Goal: Task Accomplishment & Management: Complete application form

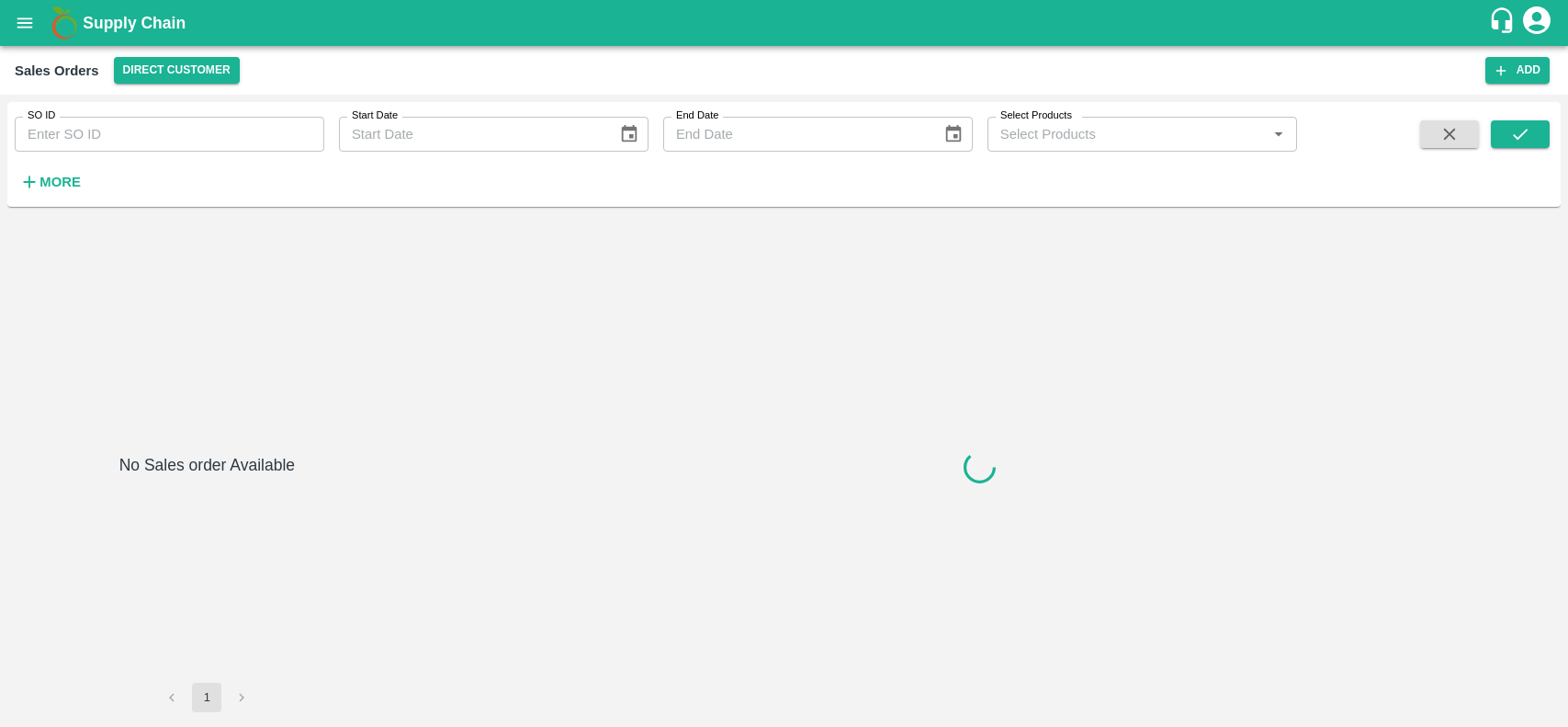
type input "602315"
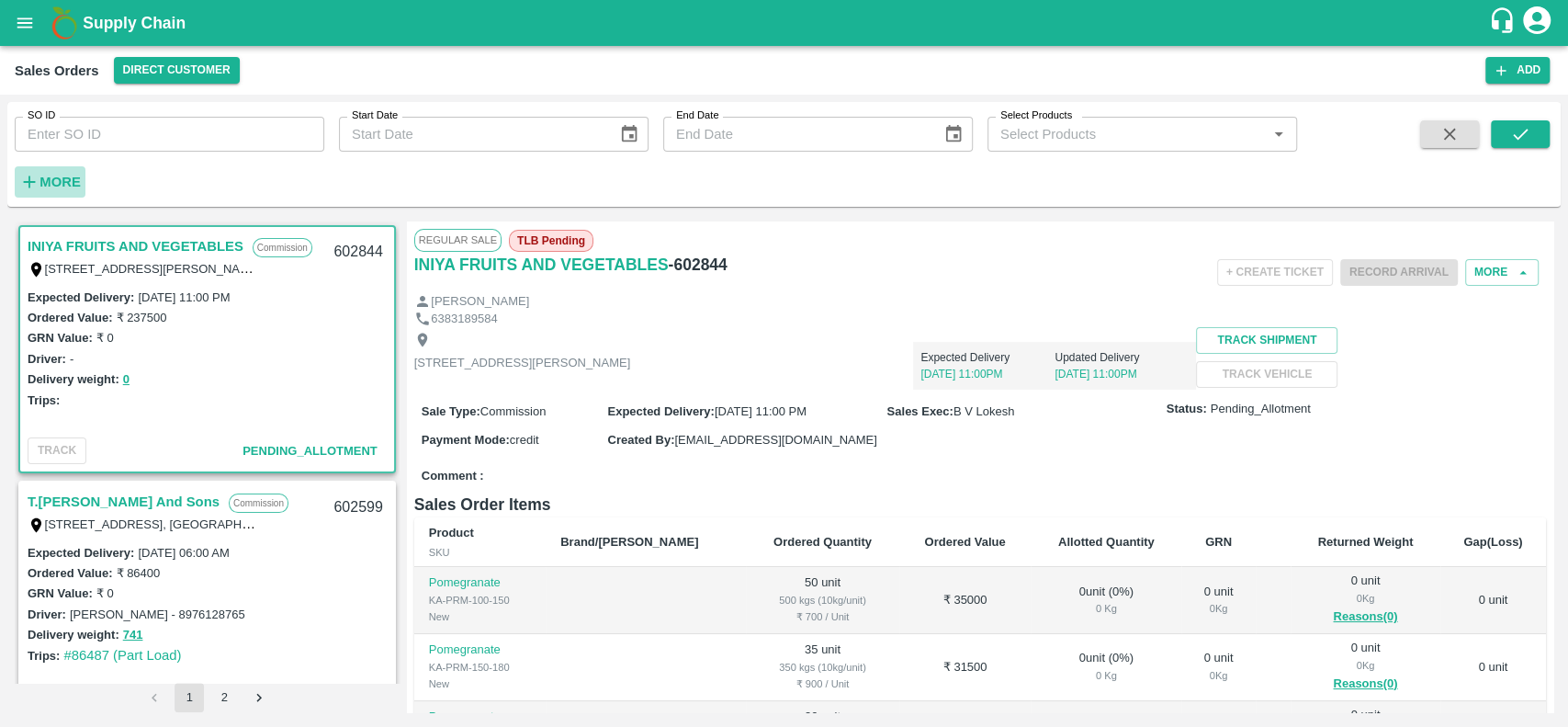
click at [47, 195] on button "More" at bounding box center [50, 181] width 71 height 32
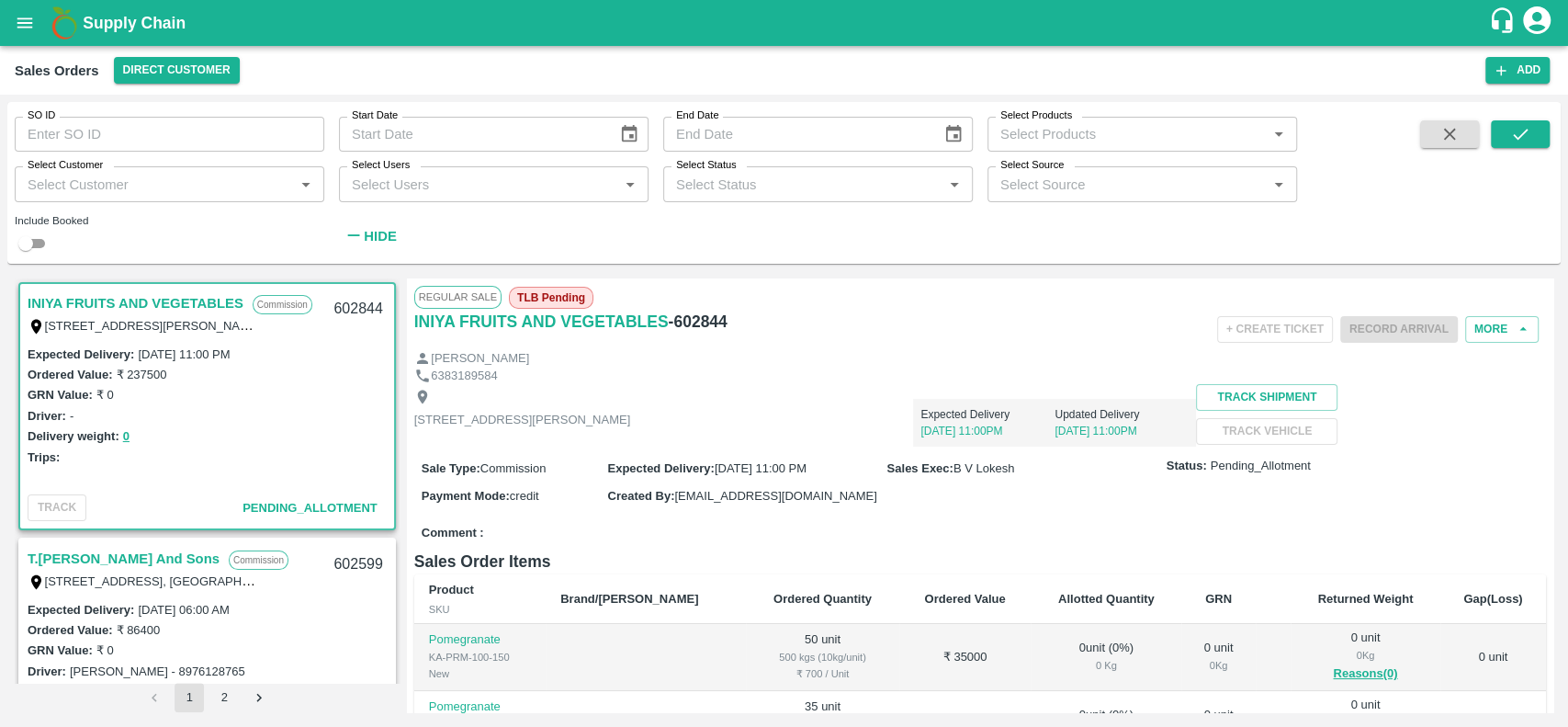
click at [70, 174] on input "Select Customer" at bounding box center [154, 183] width 269 height 24
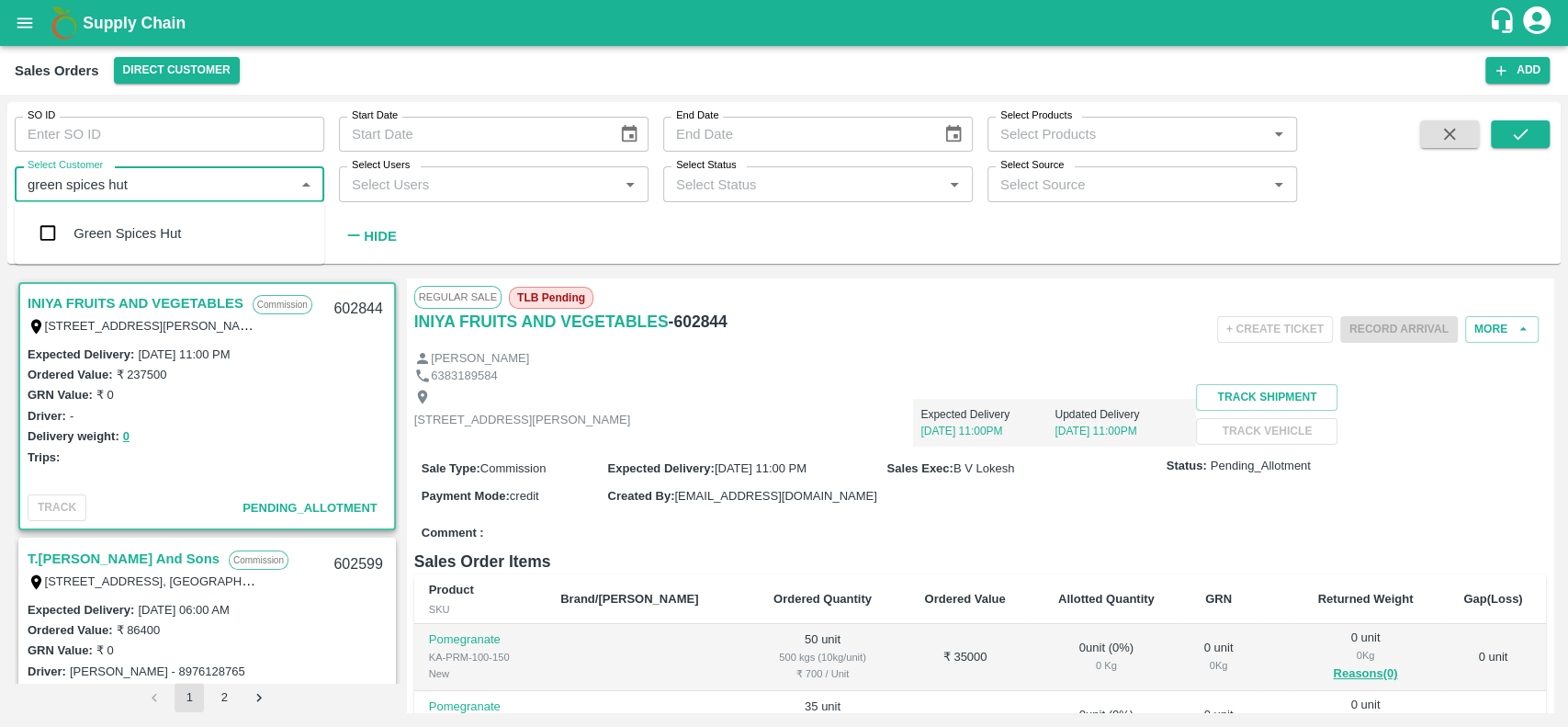
type input "green spices hu"
click at [70, 238] on div "Green Spices Hut" at bounding box center [169, 233] width 310 height 48
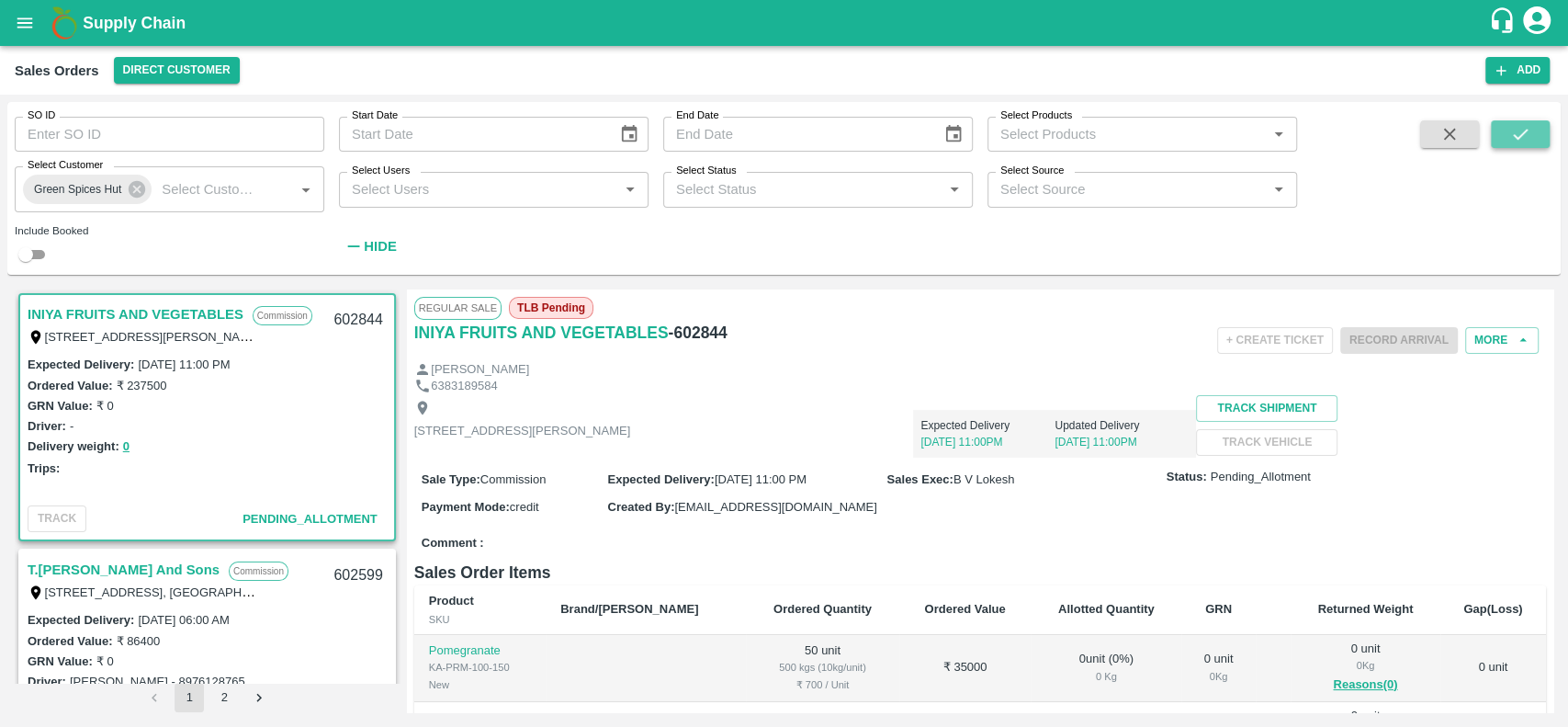
click at [1508, 135] on button "submit" at bounding box center [1520, 133] width 59 height 28
